Goal: Information Seeking & Learning: Learn about a topic

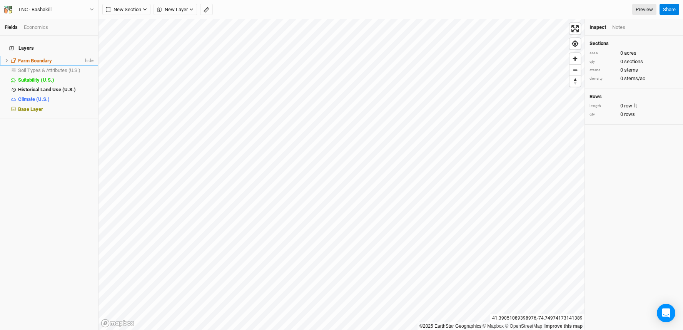
click at [59, 59] on li "Farm Boundary hide" at bounding box center [49, 61] width 98 height 10
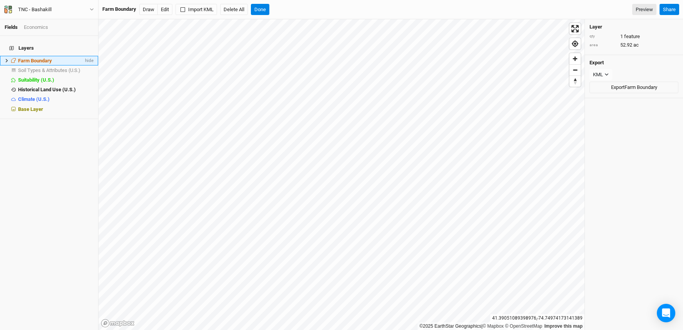
click at [6, 59] on icon at bounding box center [7, 60] width 2 height 3
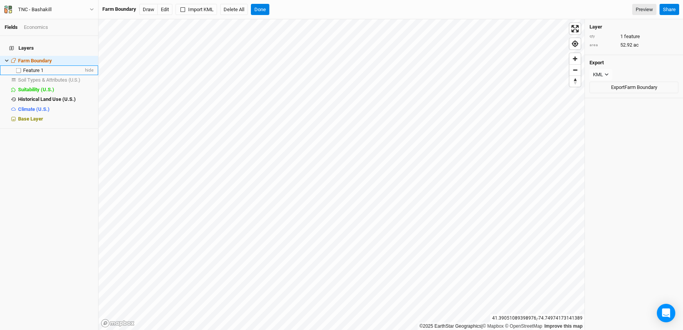
click at [29, 67] on span "Feature 1" at bounding box center [33, 70] width 20 height 6
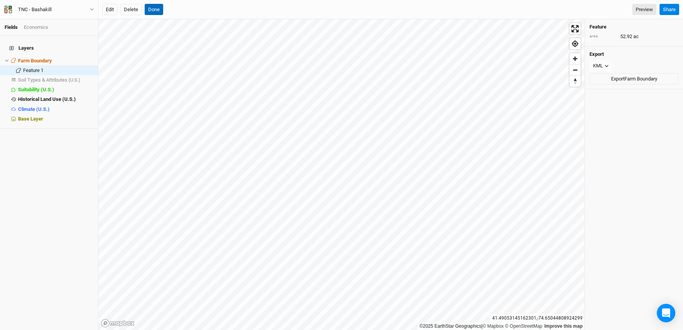
click at [149, 9] on button "Done" at bounding box center [154, 10] width 18 height 12
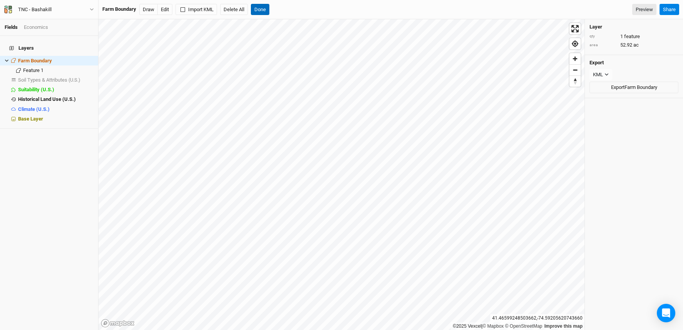
click at [255, 8] on button "Done" at bounding box center [260, 10] width 18 height 12
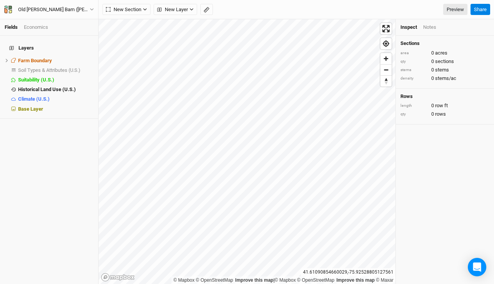
click at [251, 10] on div "Fields Economics Layers Farm Boundary hide Soil Types & Attributes (U.S.) show …" at bounding box center [247, 142] width 494 height 284
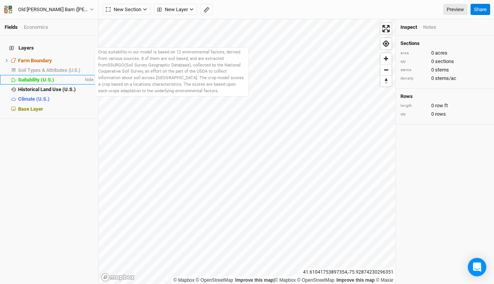
click at [33, 77] on span "Suitability (U.S.)" at bounding box center [36, 80] width 36 height 6
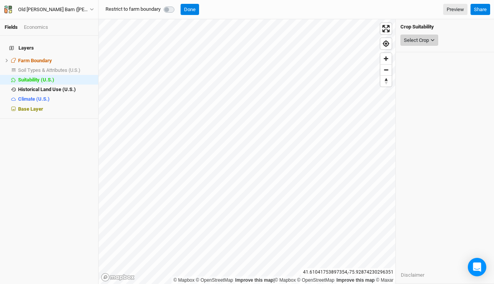
click at [414, 37] on div "Select Crop" at bounding box center [416, 41] width 25 height 8
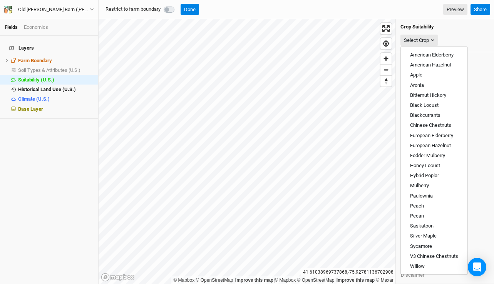
click at [239, 10] on div "Restrict to farm boundary Done Preview" at bounding box center [284, 10] width 365 height 12
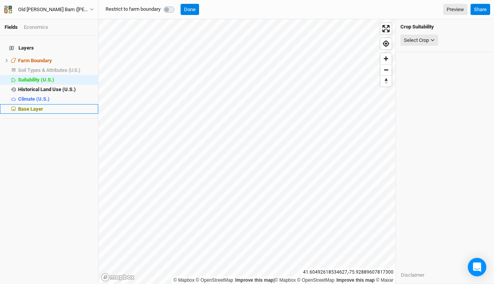
click at [45, 106] on div "Base Layer" at bounding box center [55, 109] width 75 height 6
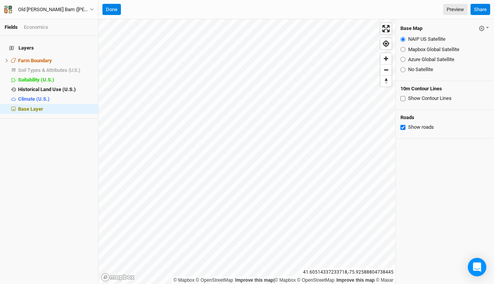
click at [402, 59] on input "Azure Global Satellite" at bounding box center [402, 59] width 5 height 5
radio input "true"
click at [404, 48] on input "Mapbox Global Satellite" at bounding box center [402, 49] width 5 height 5
radio input "true"
click at [401, 59] on input "Azure Global Satellite" at bounding box center [402, 59] width 5 height 5
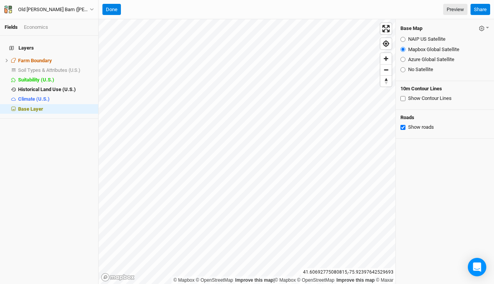
radio input "true"
click at [404, 49] on input "Mapbox Global Satellite" at bounding box center [402, 49] width 5 height 5
radio input "true"
click at [404, 49] on input "Mapbox Global Satellite" at bounding box center [402, 49] width 5 height 5
click at [402, 60] on input "Azure Global Satellite" at bounding box center [402, 59] width 5 height 5
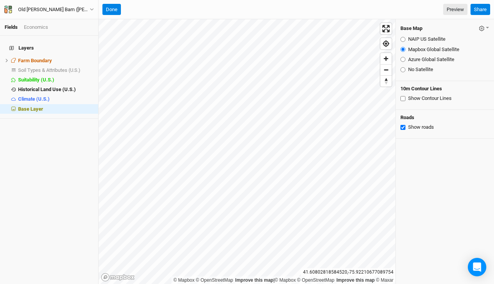
radio input "true"
click at [347, 12] on div "Fields Economics Layers Farm Boundary hide Soil Types & Attributes (U.S.) show …" at bounding box center [247, 142] width 494 height 284
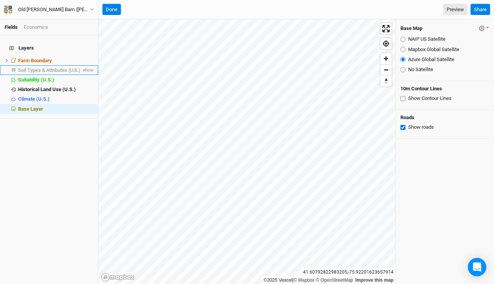
click at [38, 67] on span "Soil Types & Attributes (U.S.)" at bounding box center [49, 70] width 62 height 6
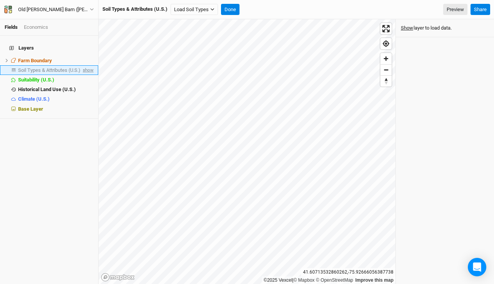
click at [83, 65] on span "show" at bounding box center [87, 70] width 12 height 10
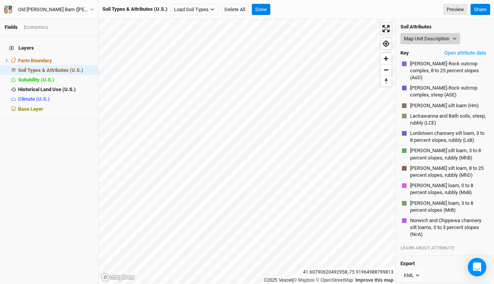
click at [451, 39] on button "Map Unit Description" at bounding box center [430, 39] width 60 height 12
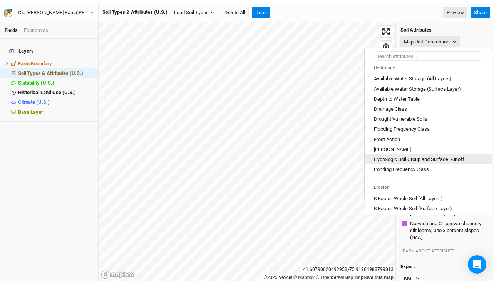
scroll to position [426, 0]
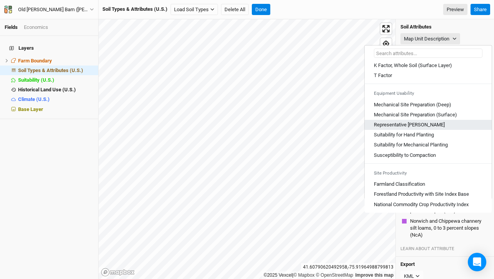
click at [391, 125] on Slope "Representative Slope" at bounding box center [409, 124] width 71 height 7
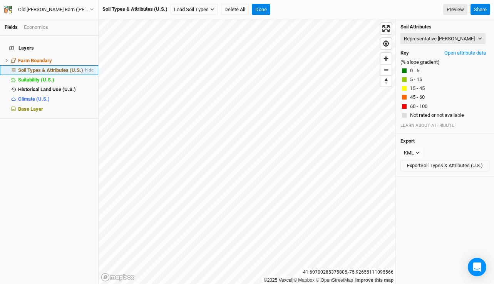
click at [84, 66] on span "hide" at bounding box center [88, 70] width 10 height 10
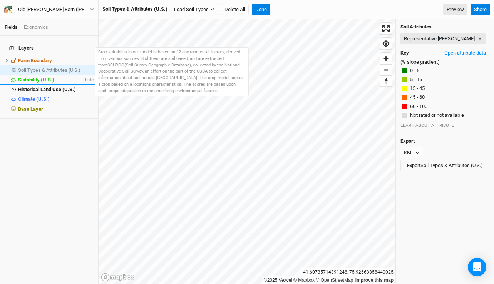
click at [59, 75] on li "Suitability (U.S.) hide" at bounding box center [49, 80] width 98 height 10
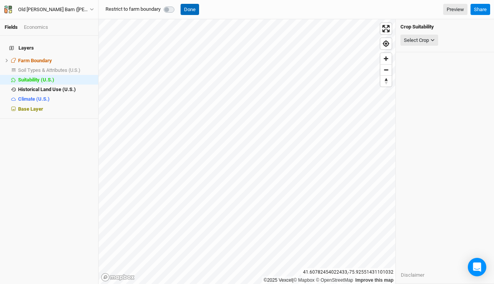
click at [199, 13] on button "Done" at bounding box center [189, 10] width 18 height 12
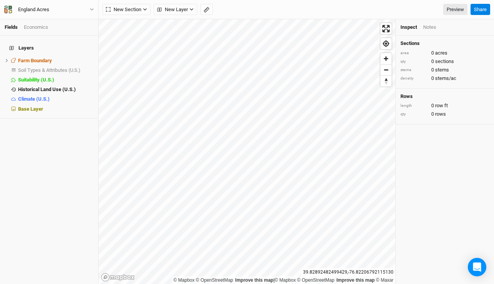
click at [86, 116] on div "Fields Economics Layers Farm Boundary hide Soil Types & Attributes (U.S.) show …" at bounding box center [247, 142] width 494 height 284
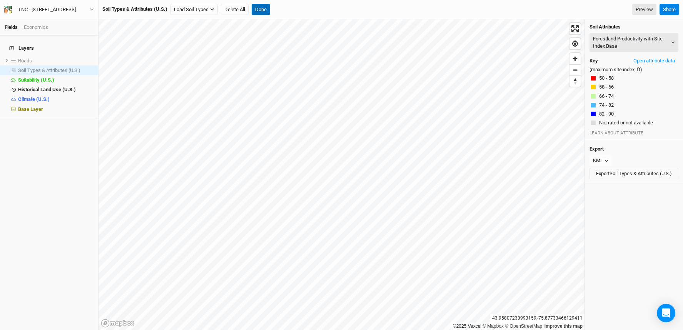
click at [262, 10] on button "Done" at bounding box center [261, 10] width 18 height 12
